Goal: Task Accomplishment & Management: Complete application form

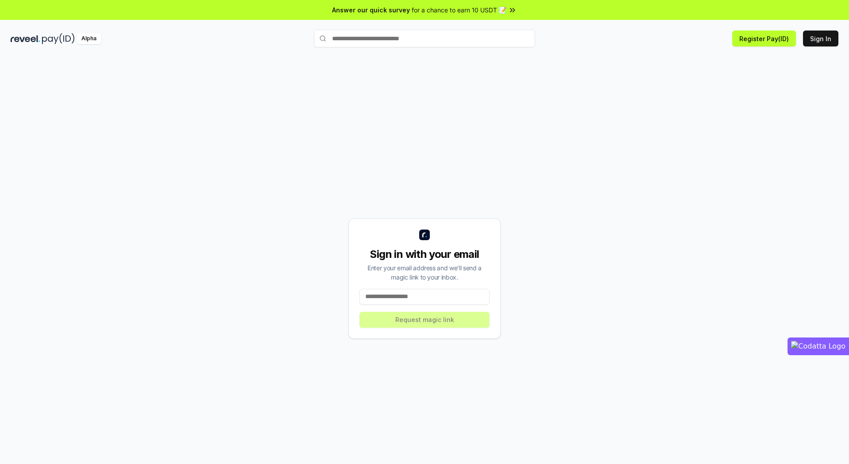
click at [440, 295] on input at bounding box center [424, 297] width 130 height 16
type input "**********"
